Goal: Task Accomplishment & Management: Manage account settings

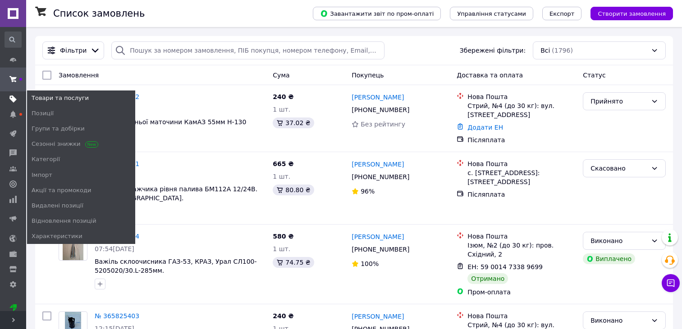
click at [12, 96] on use at bounding box center [12, 99] width 7 height 7
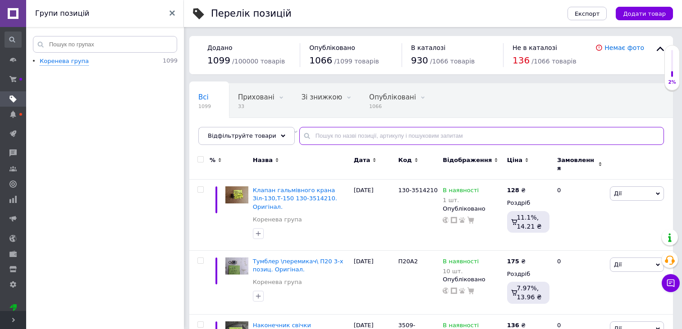
click at [306, 140] on input "text" at bounding box center [481, 136] width 365 height 18
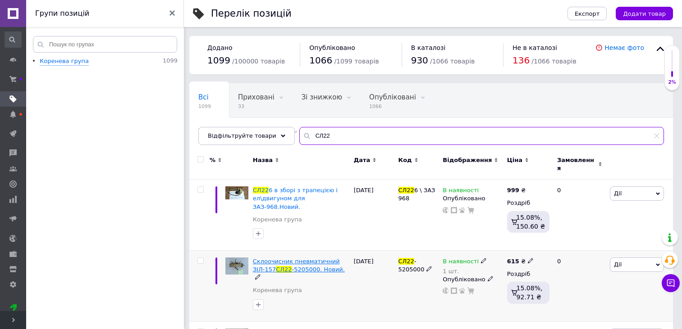
type input "СЛ22"
click at [288, 266] on span "СЛ22" at bounding box center [284, 269] width 16 height 7
